Goal: Transaction & Acquisition: Obtain resource

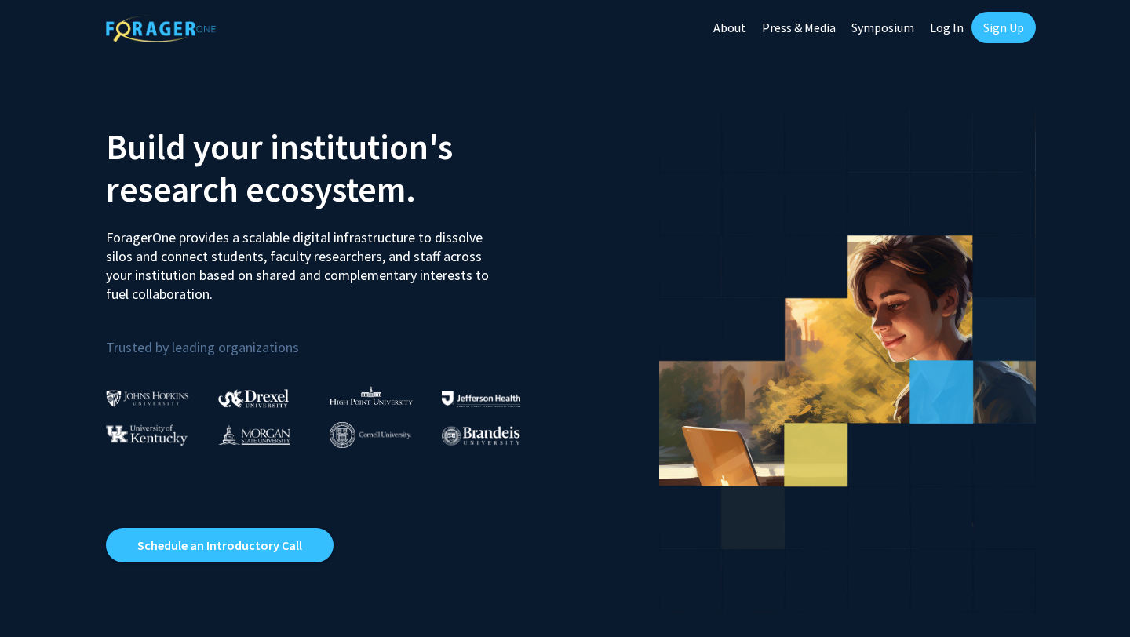
click at [941, 17] on link "Log In" at bounding box center [946, 27] width 49 height 55
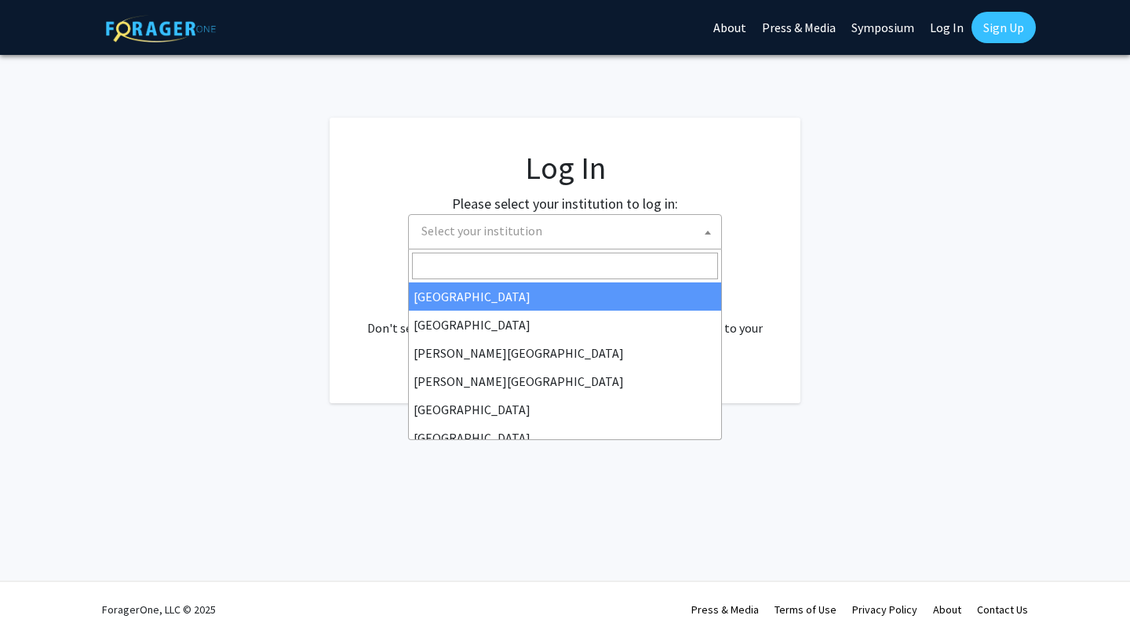
click at [596, 231] on span "Select your institution" at bounding box center [568, 231] width 306 height 32
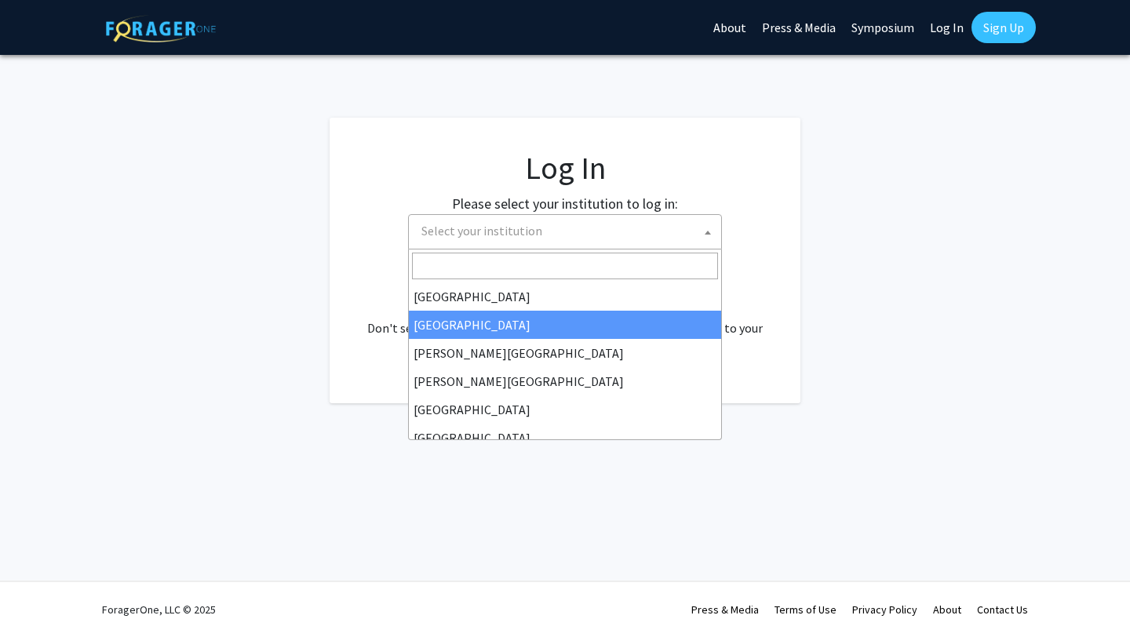
select select "10"
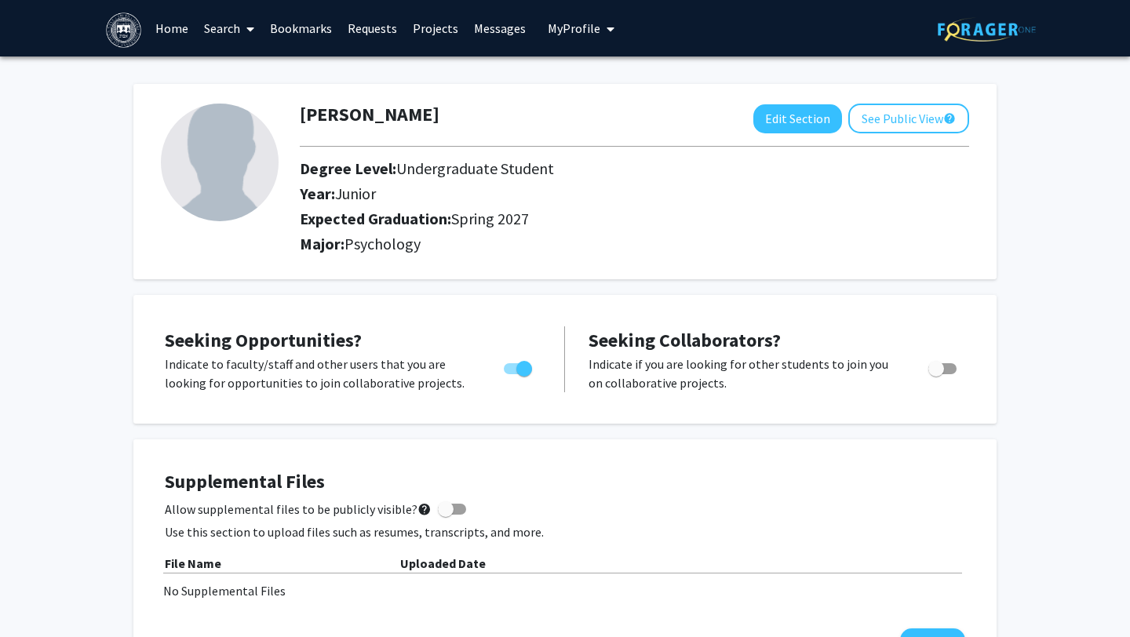
click at [169, 42] on link "Home" at bounding box center [172, 28] width 49 height 55
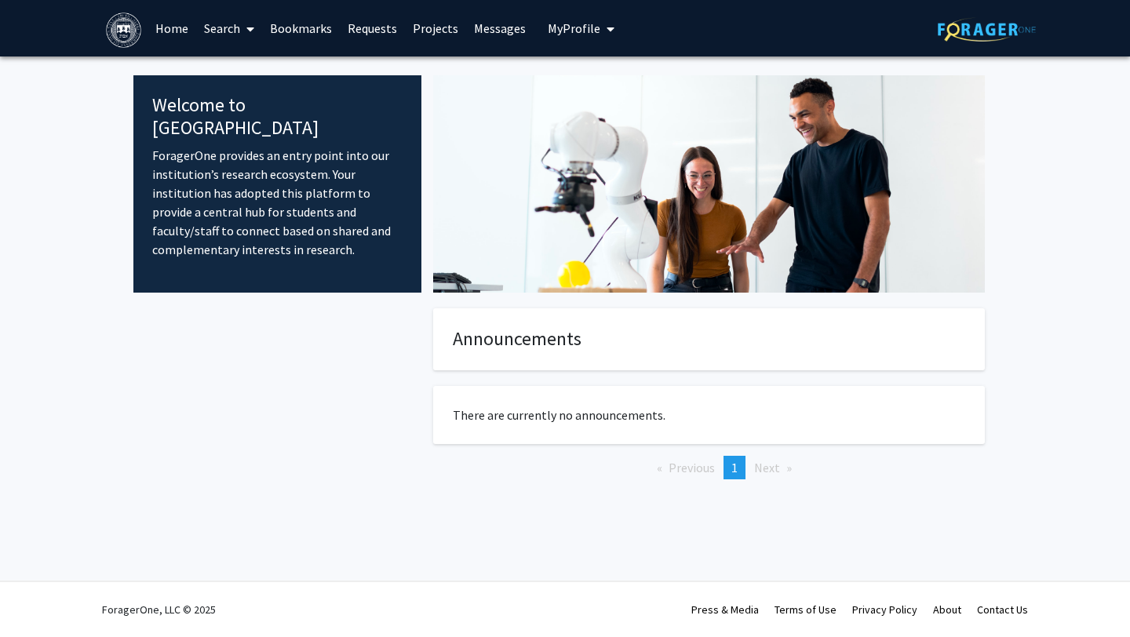
click at [217, 26] on link "Search" at bounding box center [229, 28] width 66 height 55
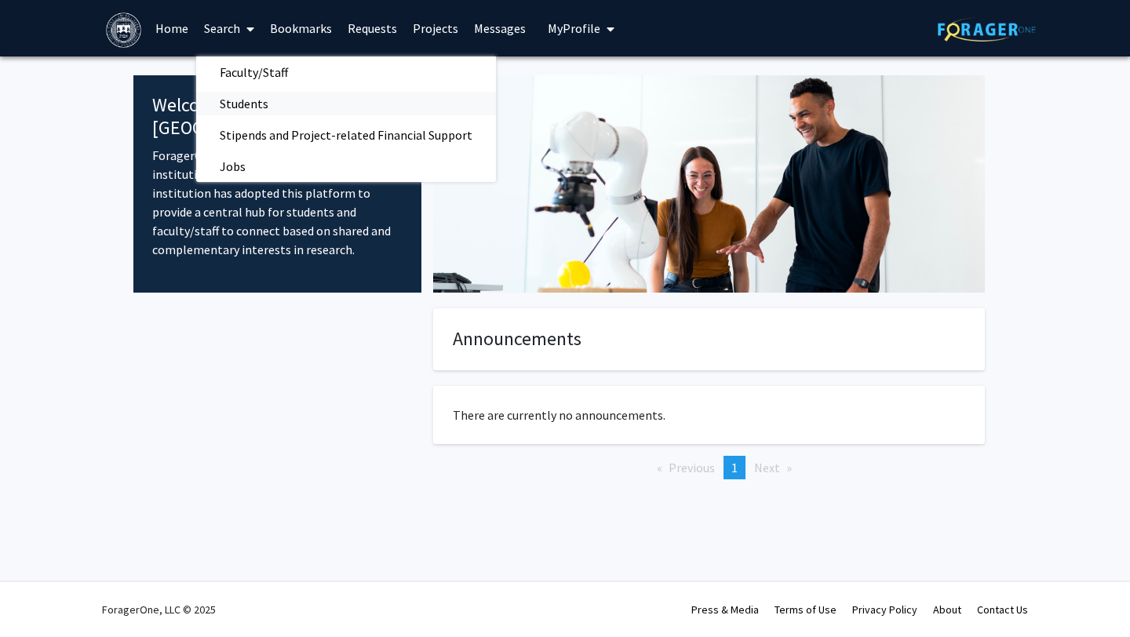
click at [269, 105] on span "Students" at bounding box center [244, 103] width 96 height 31
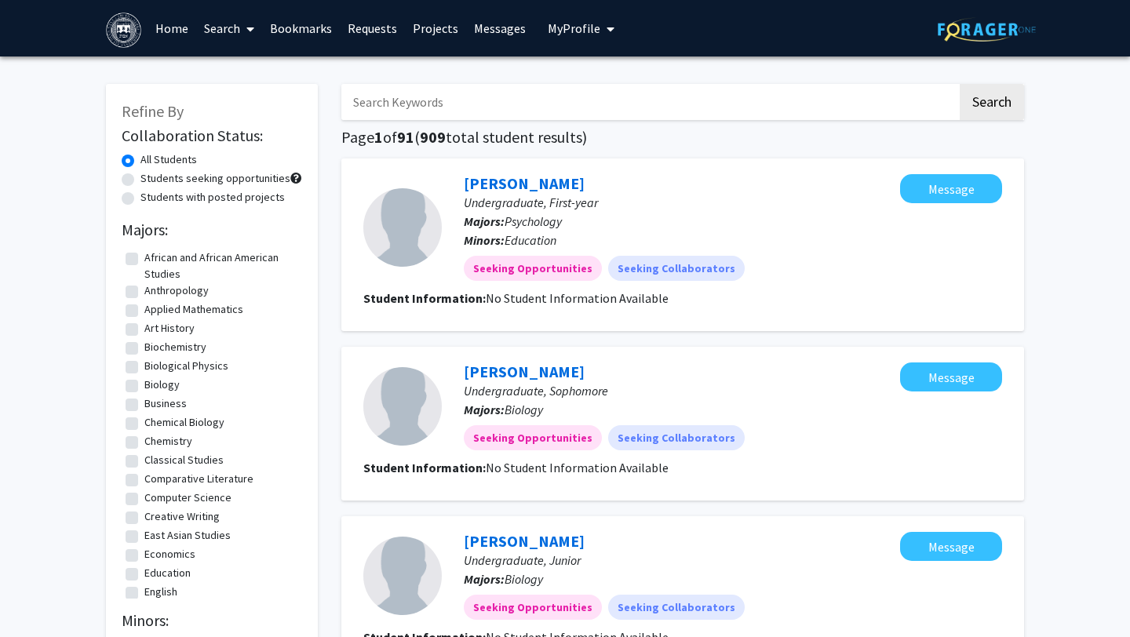
click at [213, 39] on link "Search" at bounding box center [229, 28] width 66 height 55
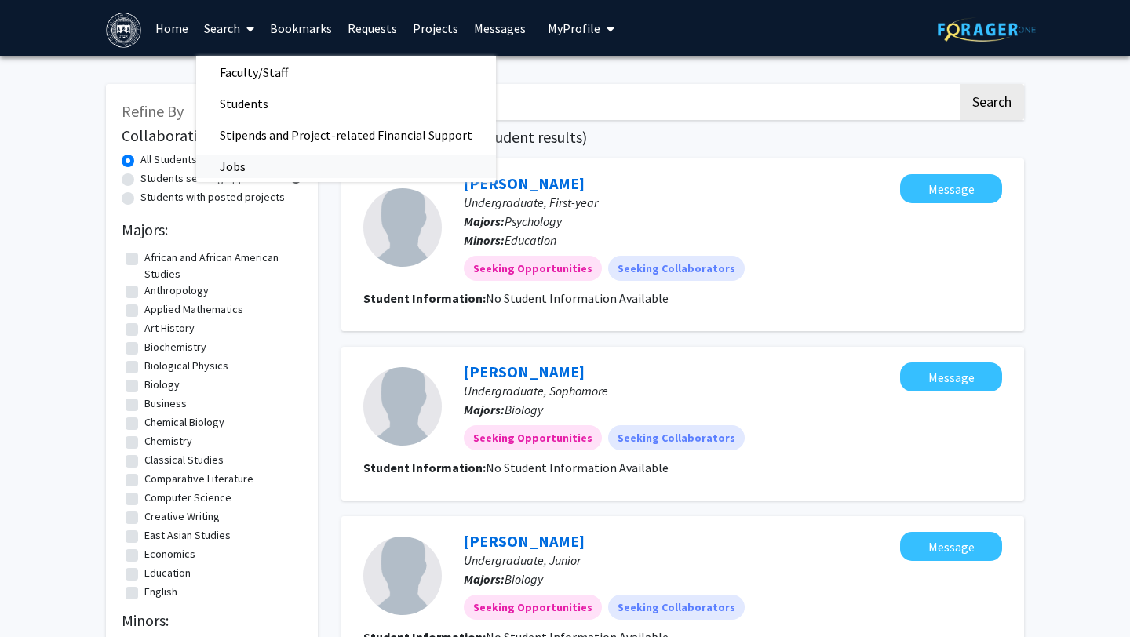
click at [230, 180] on span "Jobs" at bounding box center [232, 166] width 73 height 31
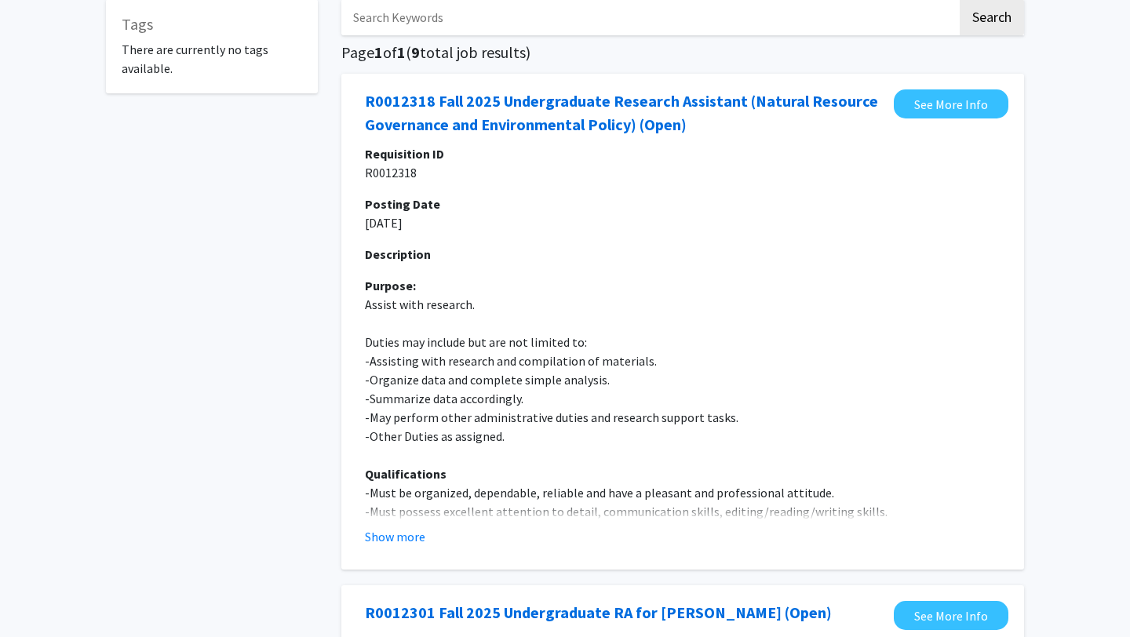
scroll to position [105, 0]
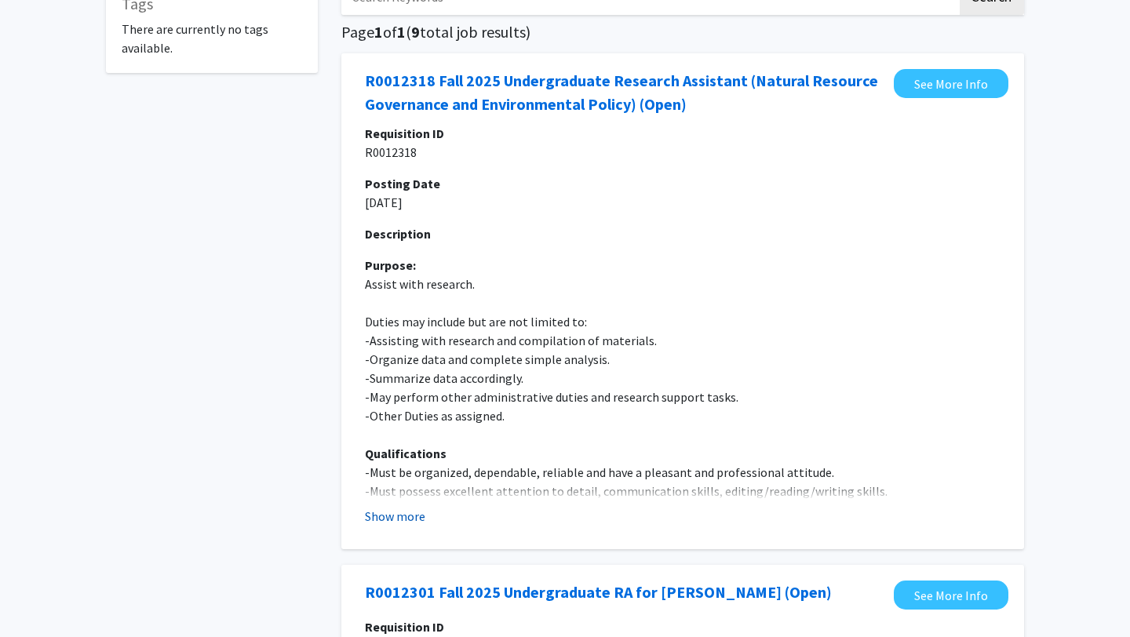
click at [416, 521] on button "Show more" at bounding box center [395, 516] width 60 height 19
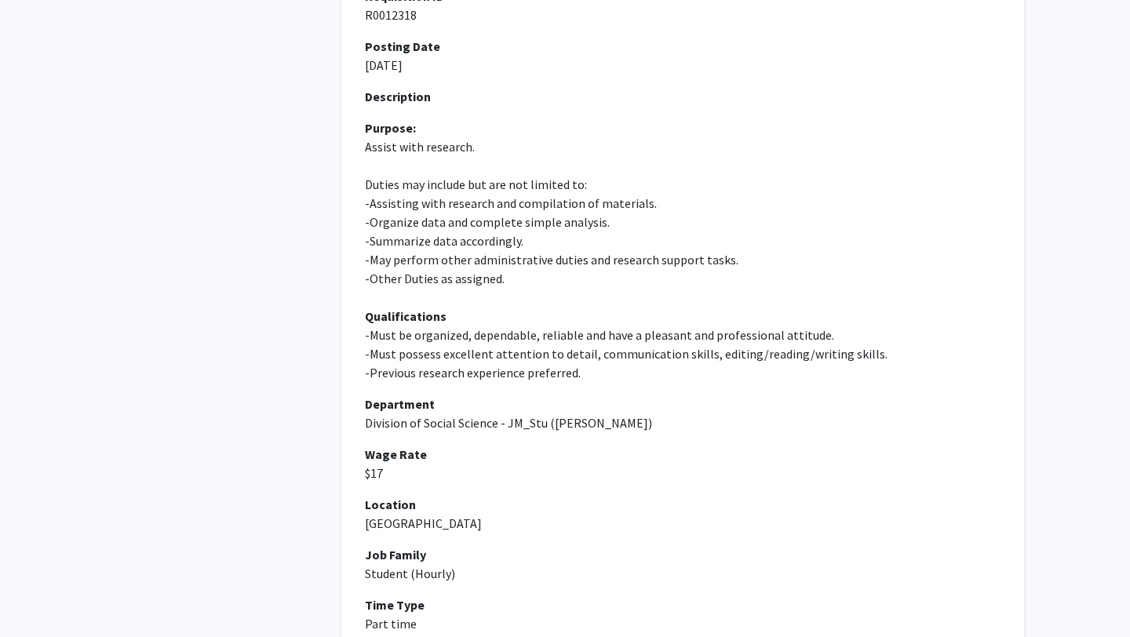
scroll to position [93, 0]
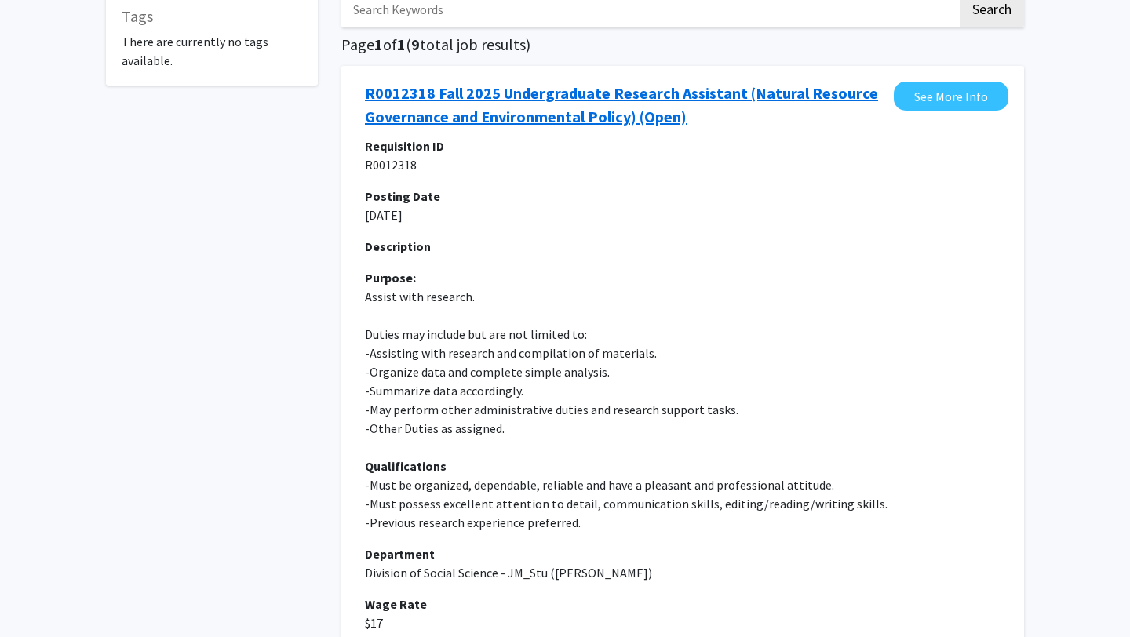
click at [643, 109] on link "R0012318 Fall 2025 Undergraduate Research Assistant (Natural Resource Governanc…" at bounding box center [625, 105] width 521 height 47
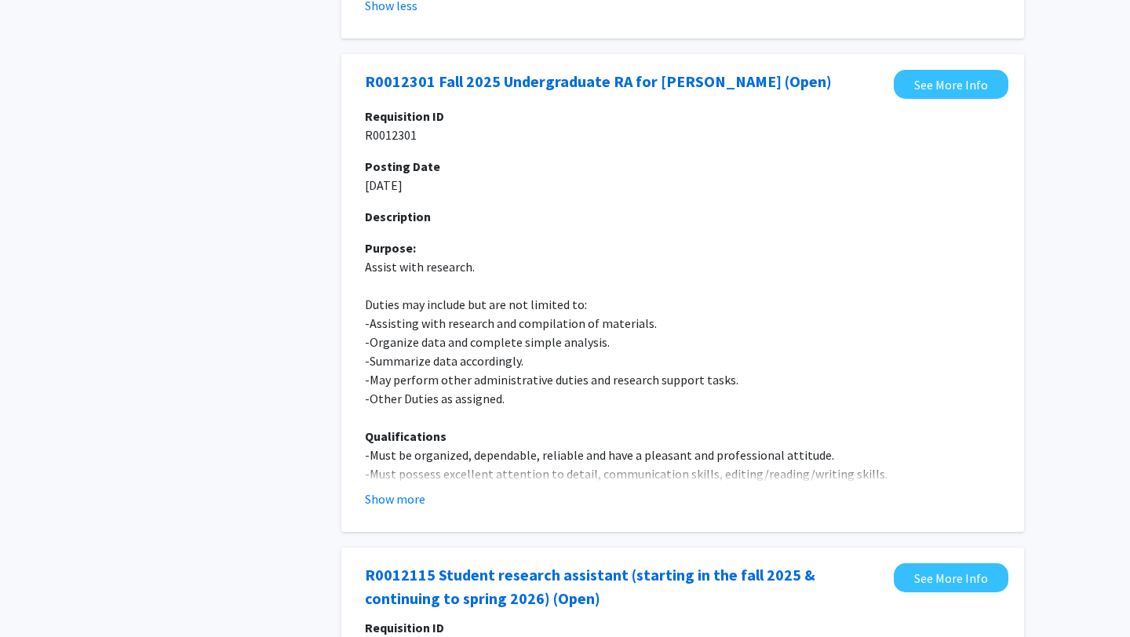
scroll to position [1008, 0]
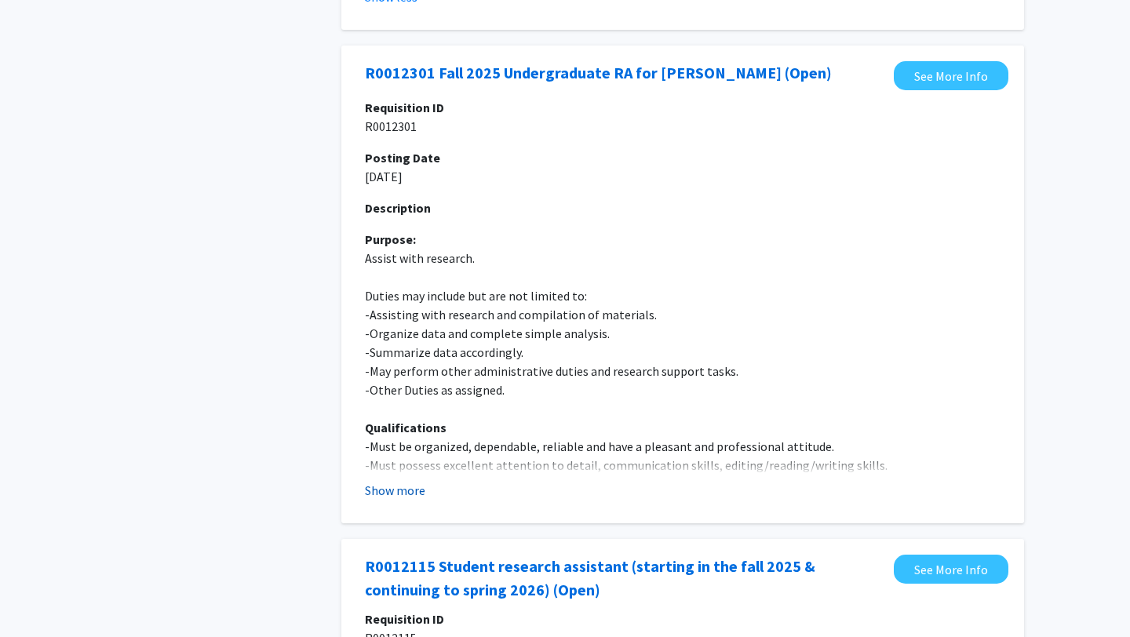
click at [419, 488] on button "Show more" at bounding box center [395, 490] width 60 height 19
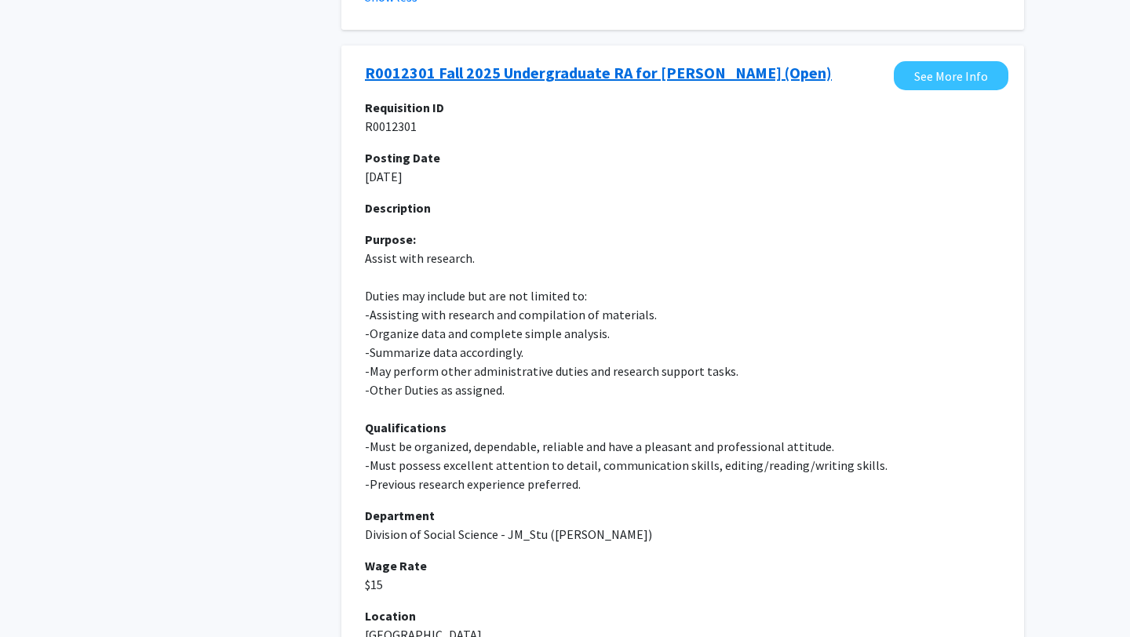
click at [582, 78] on link "R0012301 Fall 2025 Undergraduate RA for Prof. Klausen (Open)" at bounding box center [598, 73] width 467 height 24
click at [510, 81] on link "R0012301 Fall 2025 Undergraduate RA for Prof. Klausen (Open)" at bounding box center [598, 73] width 467 height 24
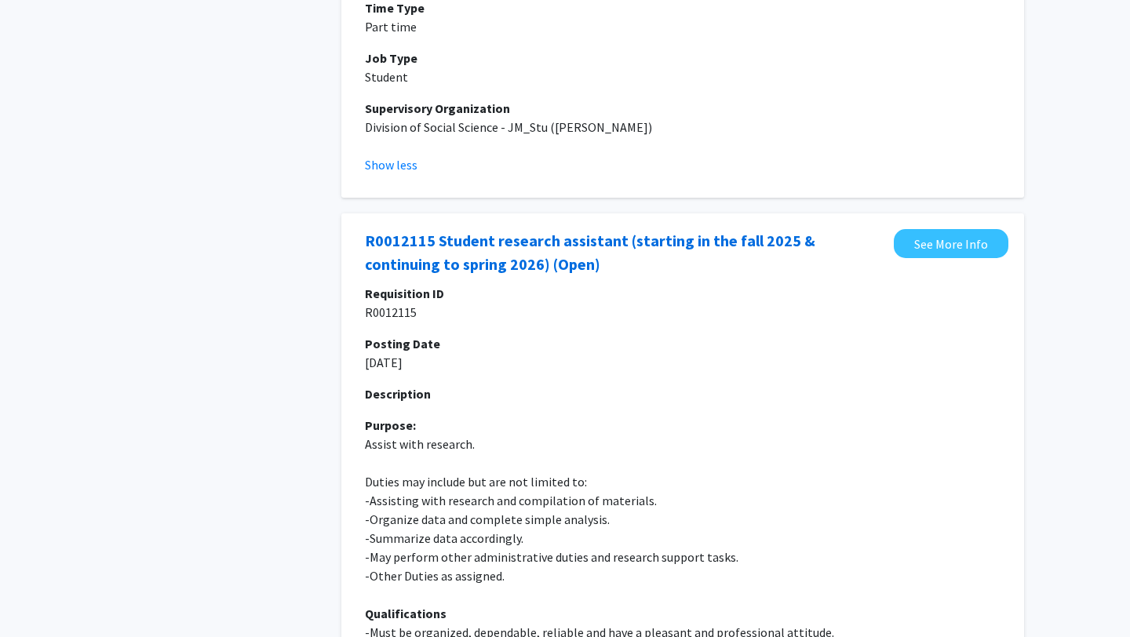
scroll to position [1724, 0]
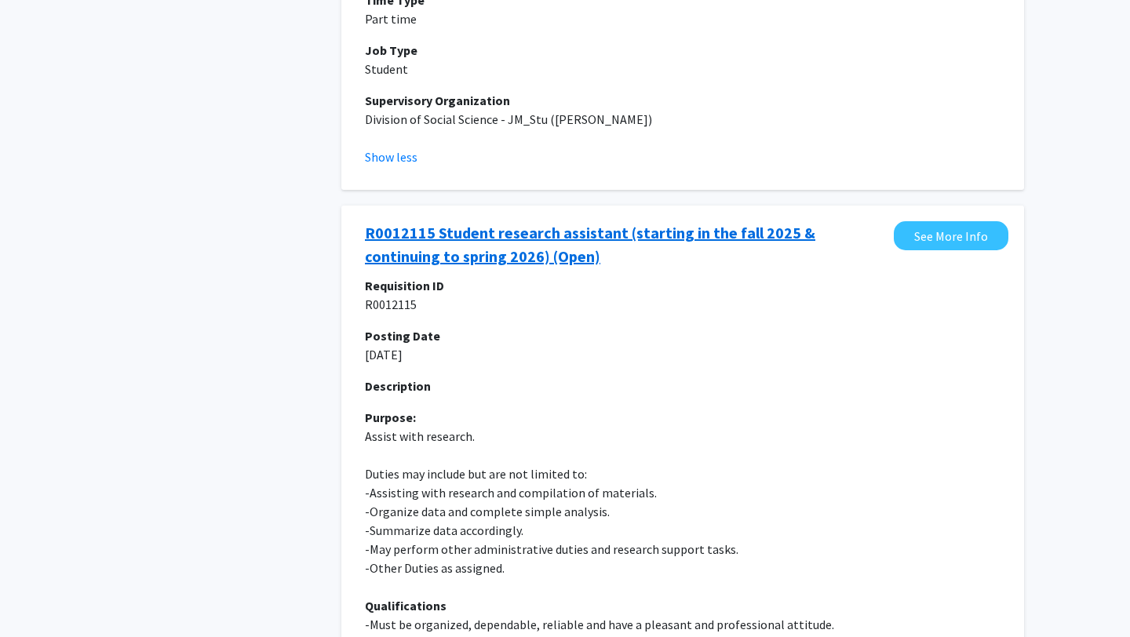
click at [497, 239] on link "R0012115 Student research assistant (starting in the fall 2025 & continuing to …" at bounding box center [625, 244] width 521 height 47
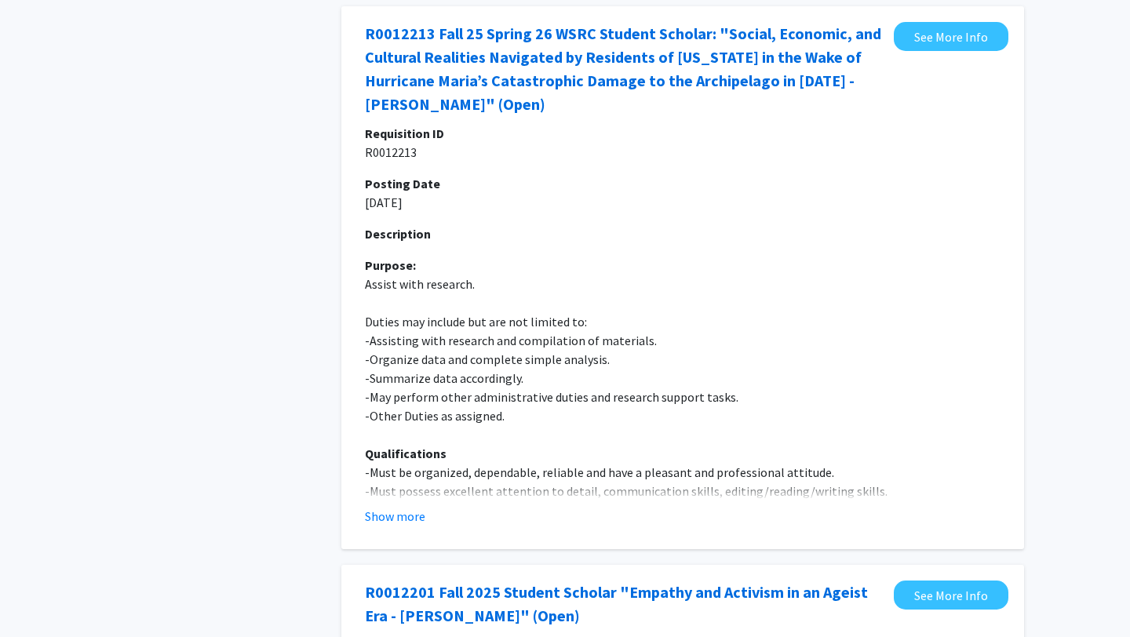
scroll to position [2369, 0]
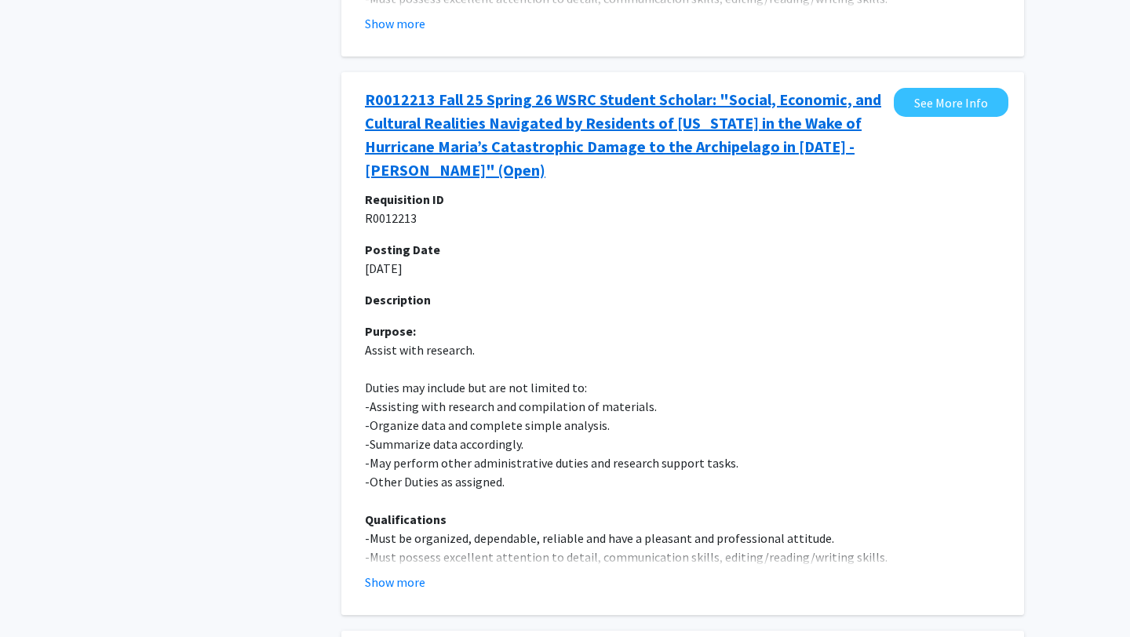
click at [435, 140] on link "R0012213 Fall 25 Spring 26 WSRC Student Scholar: "Social, Economic, and Cultura…" at bounding box center [625, 135] width 521 height 94
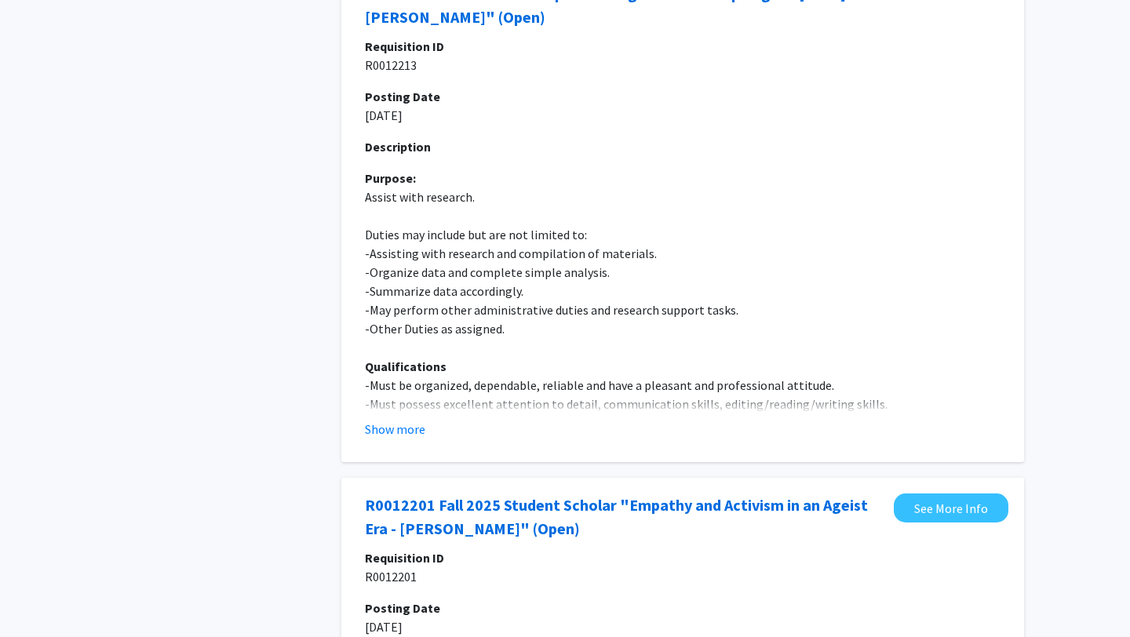
scroll to position [2521, 0]
